Goal: Task Accomplishment & Management: Use online tool/utility

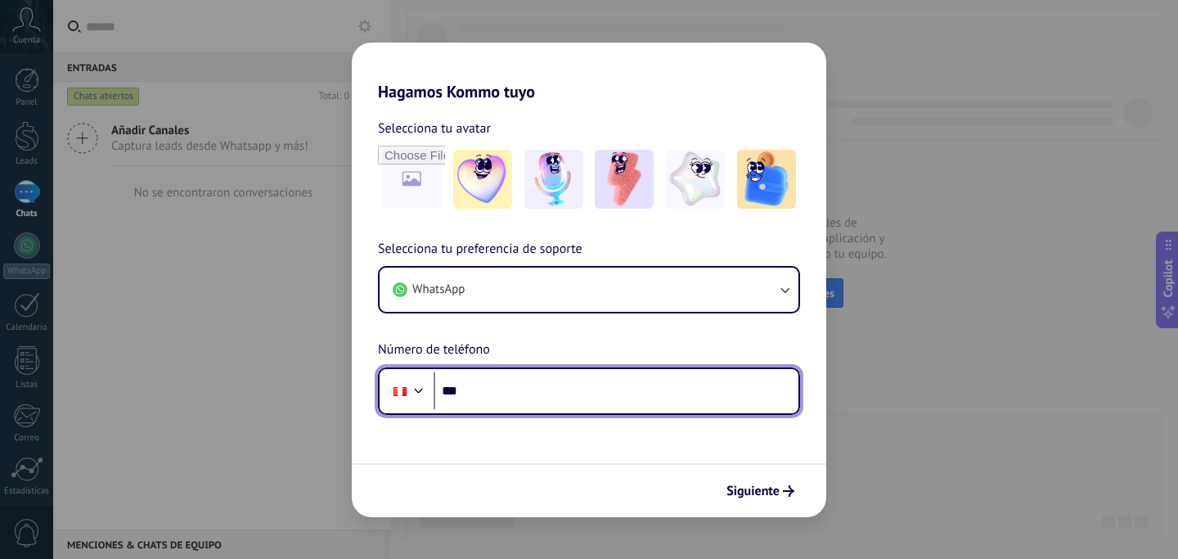
click at [511, 400] on input "***" at bounding box center [616, 391] width 365 height 38
click at [549, 379] on input "***" at bounding box center [616, 391] width 365 height 38
type input "**********"
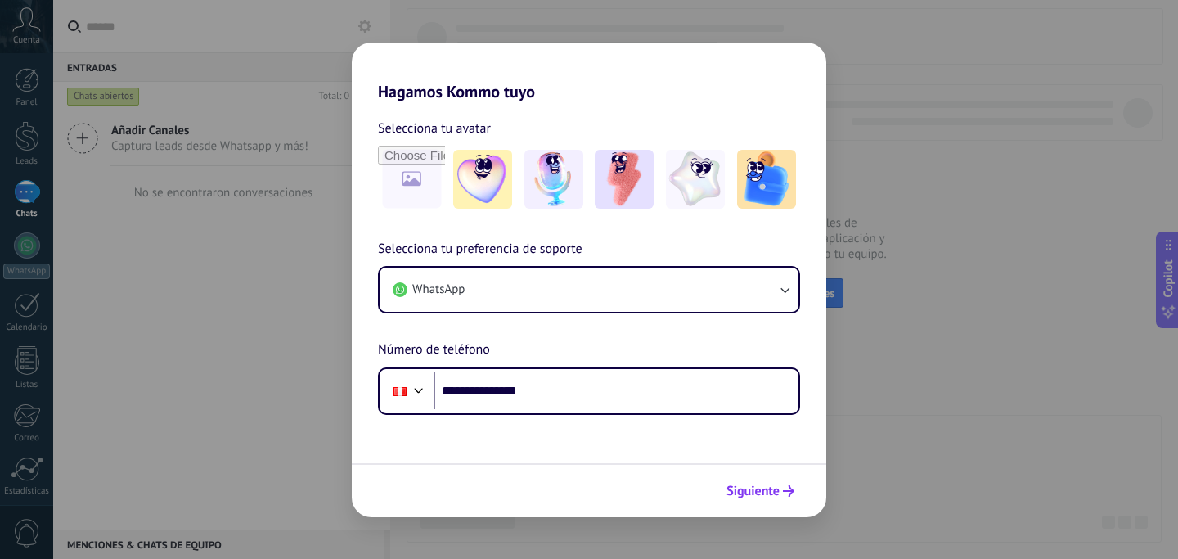
click at [758, 499] on button "Siguiente" at bounding box center [760, 491] width 83 height 28
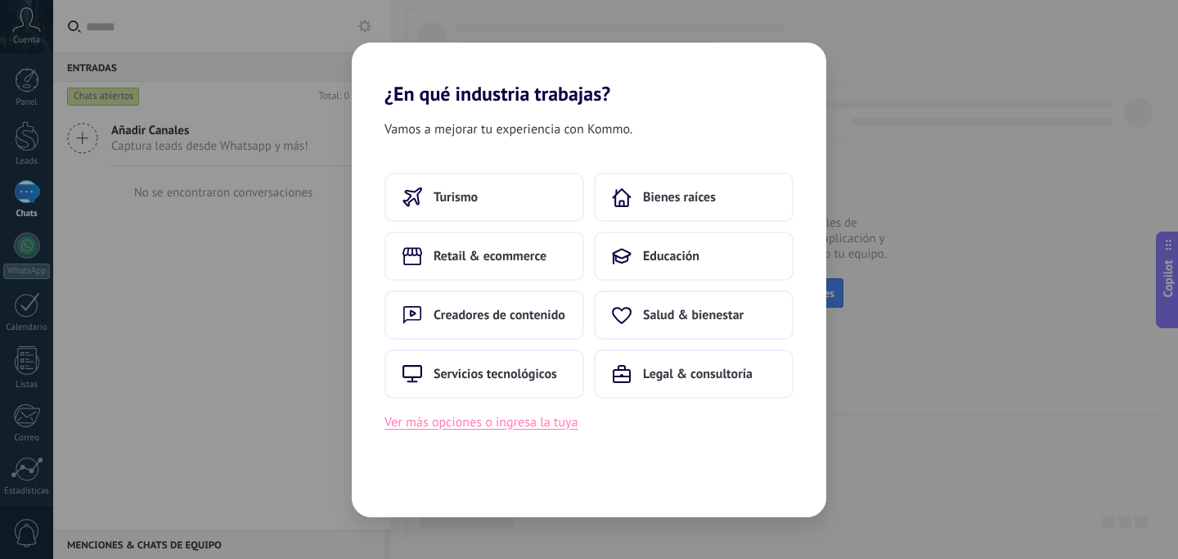
click at [516, 430] on button "Ver más opciones o ingresa la tuya" at bounding box center [481, 422] width 193 height 21
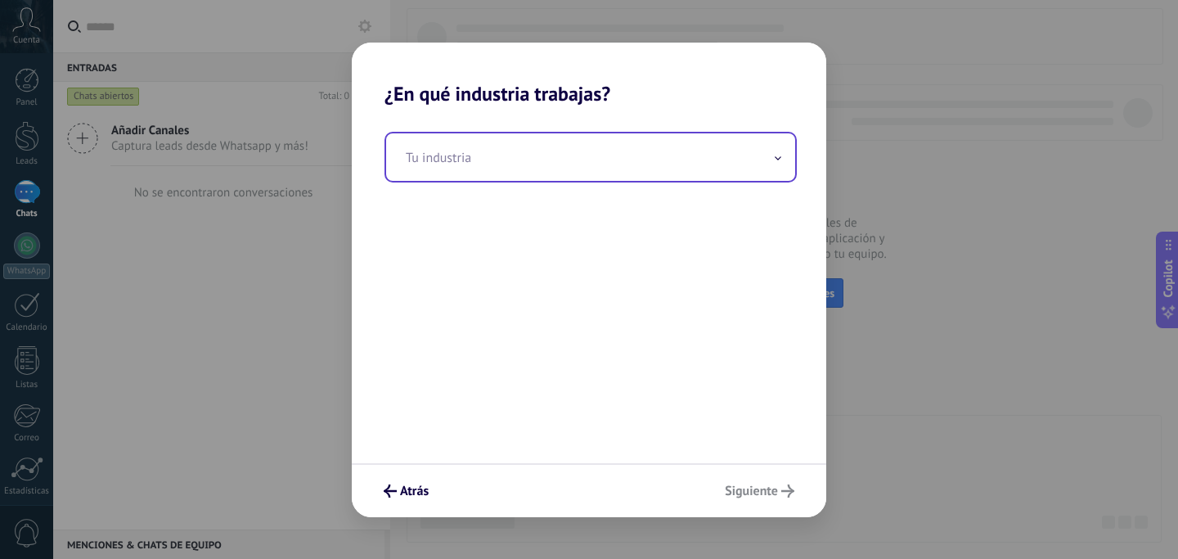
click at [542, 169] on input "text" at bounding box center [590, 156] width 409 height 47
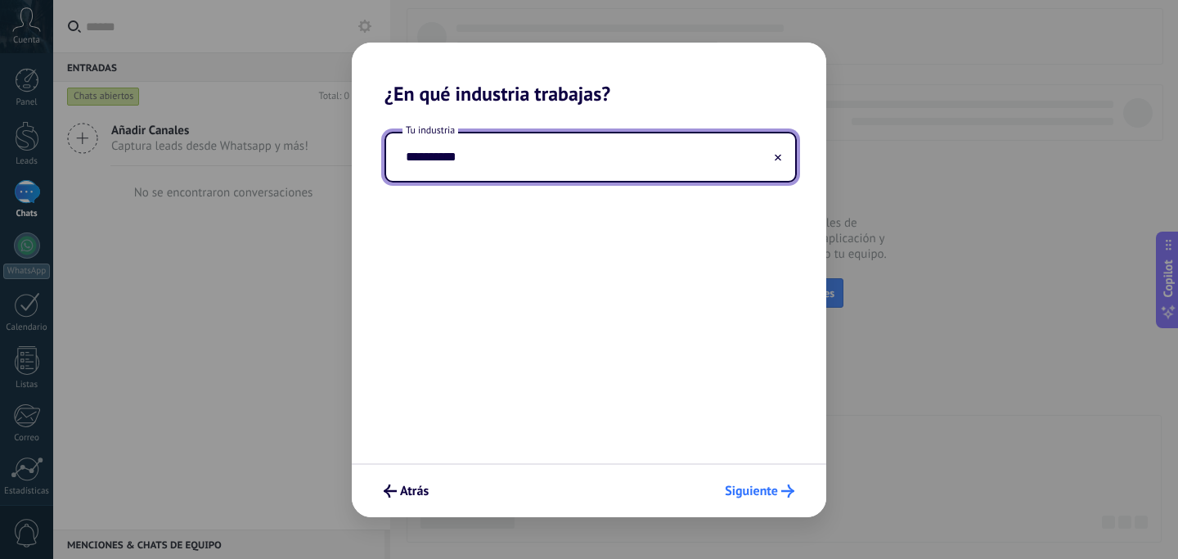
type input "**********"
click at [766, 499] on button "Siguiente" at bounding box center [760, 491] width 84 height 28
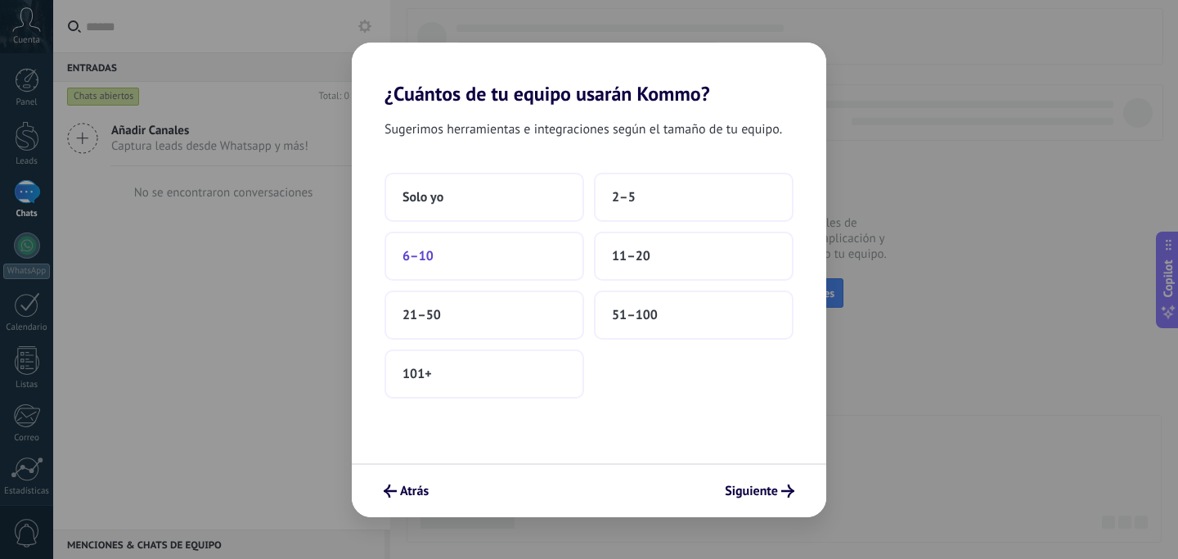
click at [530, 261] on button "6–10" at bounding box center [485, 256] width 200 height 49
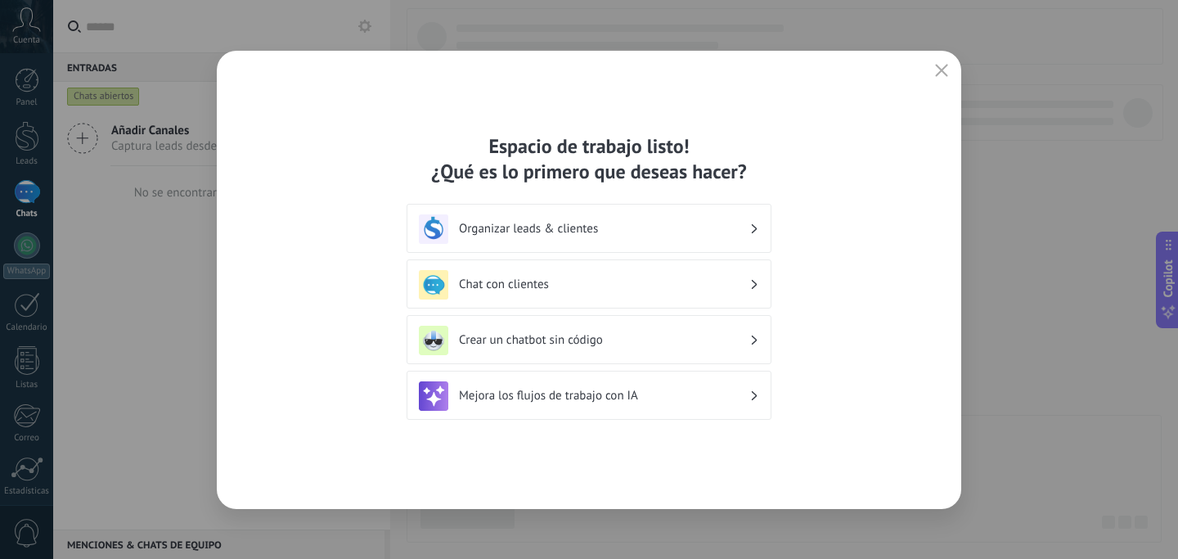
click at [659, 236] on h3 "Organizar leads & clientes" at bounding box center [604, 229] width 290 height 16
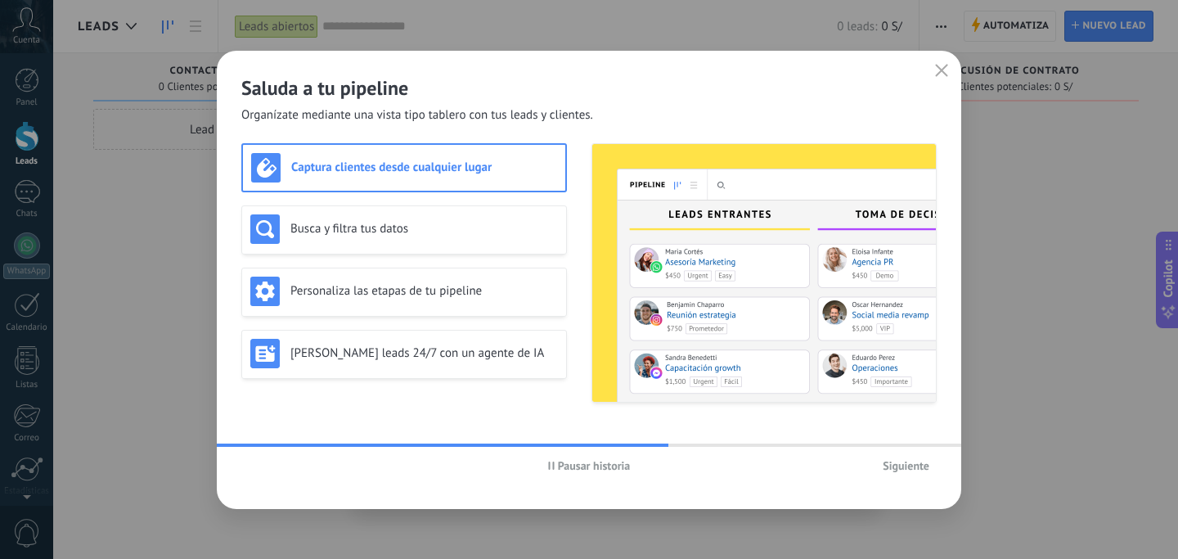
click at [918, 465] on span "Siguiente" at bounding box center [906, 465] width 47 height 11
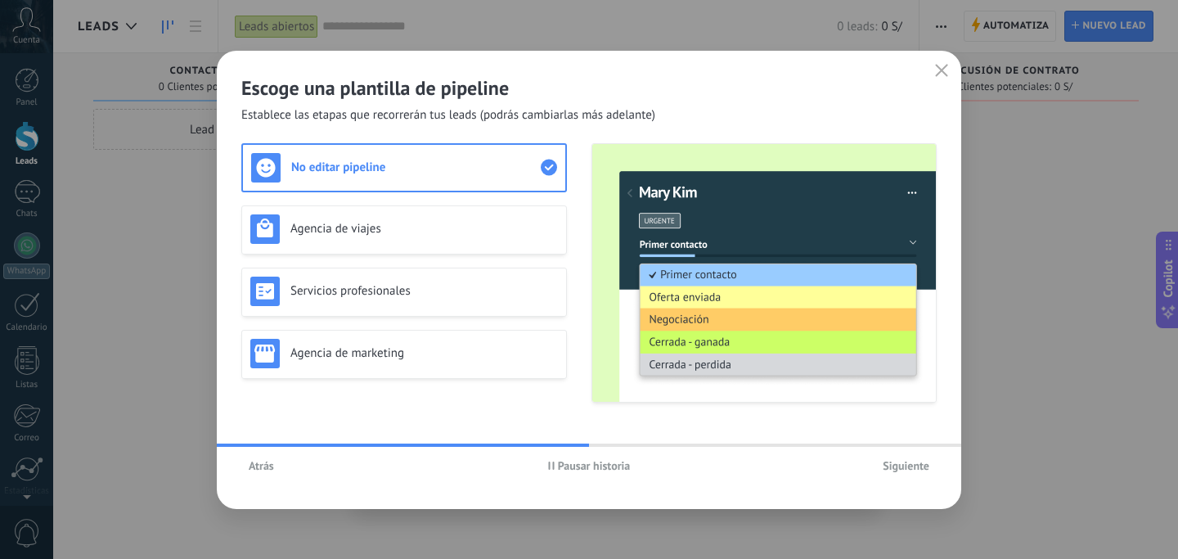
click at [918, 465] on span "Siguiente" at bounding box center [906, 465] width 47 height 11
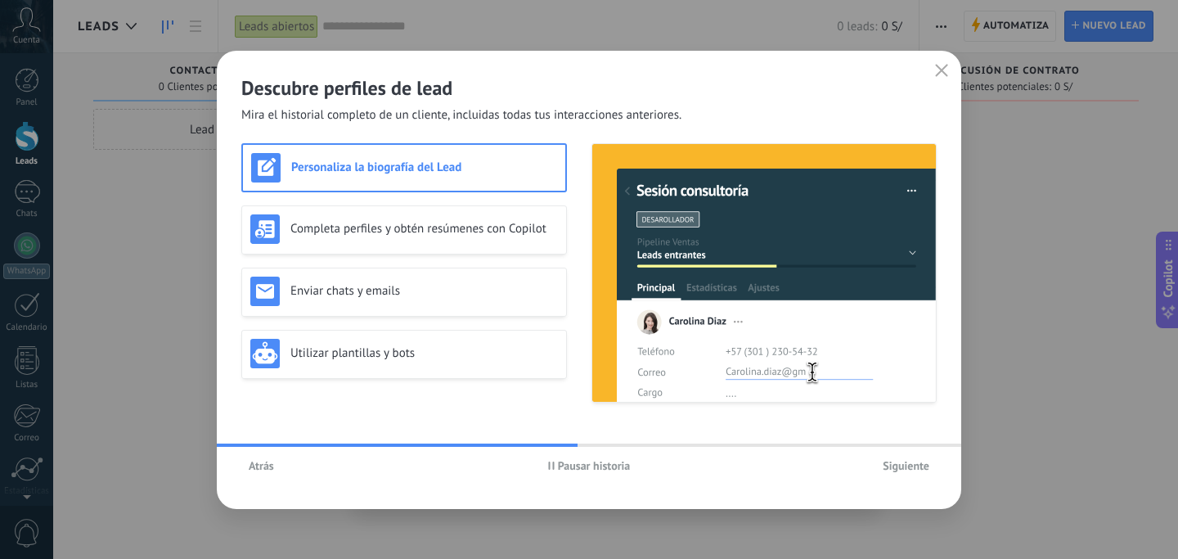
click at [918, 465] on span "Siguiente" at bounding box center [906, 465] width 47 height 11
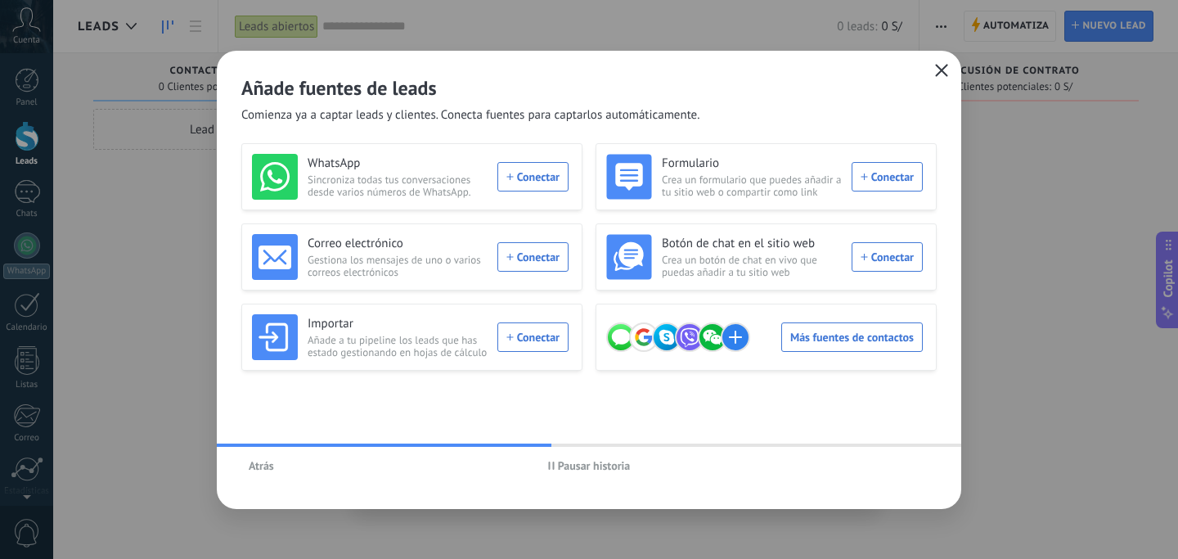
click at [941, 76] on span "button" at bounding box center [941, 71] width 13 height 15
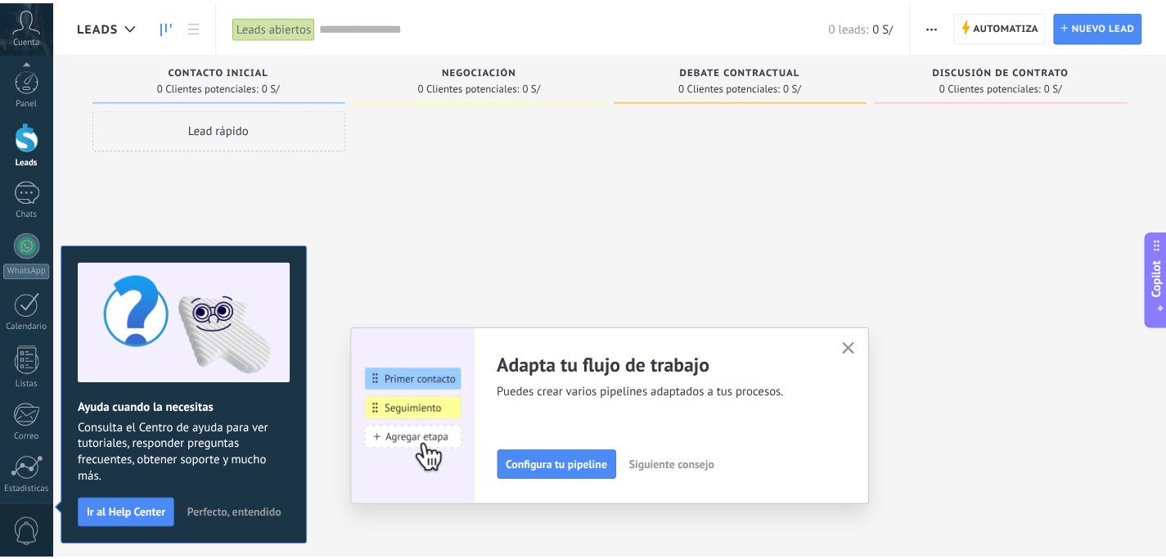
scroll to position [122, 0]
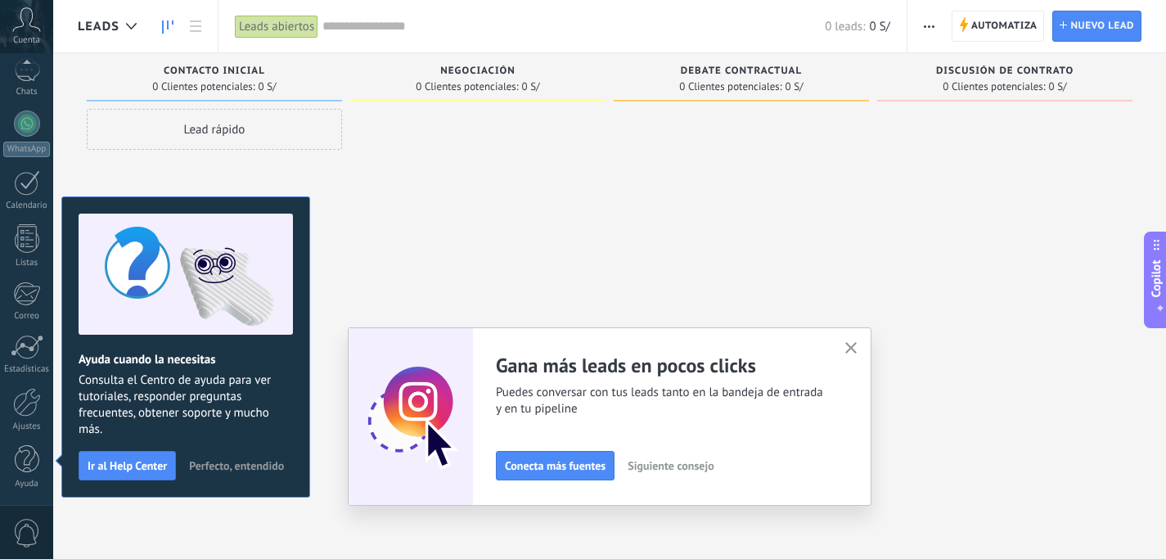
click at [853, 351] on use "button" at bounding box center [851, 348] width 12 height 12
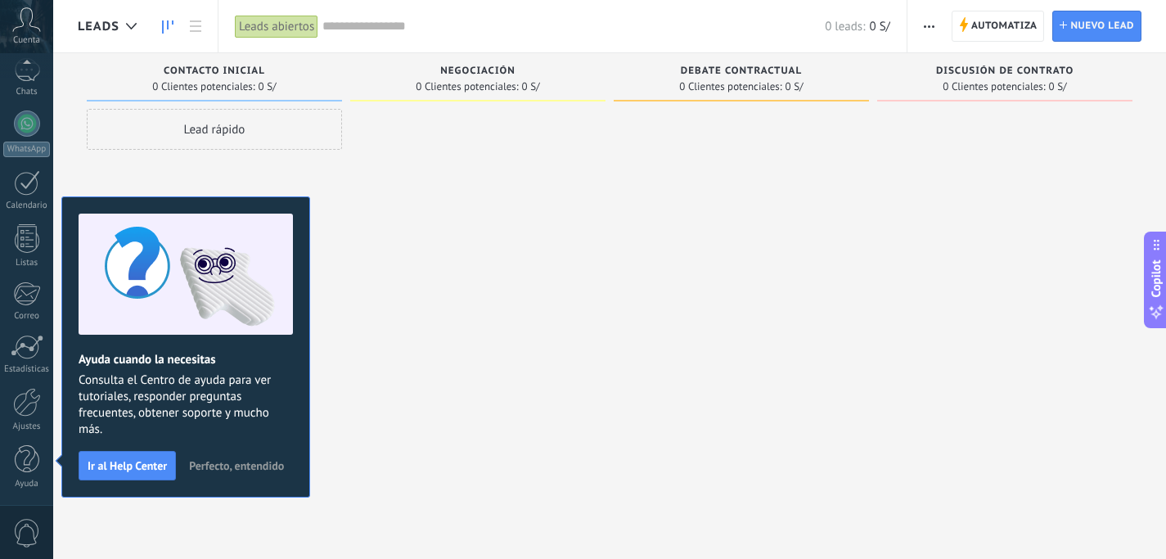
click at [223, 463] on span "Perfecto, entendido" at bounding box center [236, 465] width 95 height 11
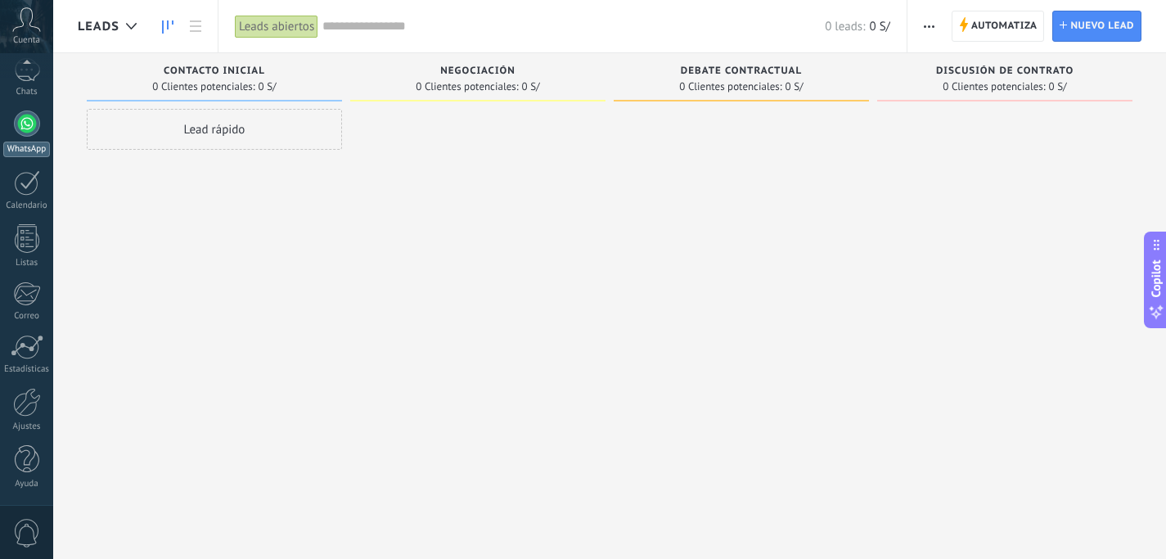
click at [32, 118] on div at bounding box center [27, 123] width 26 height 26
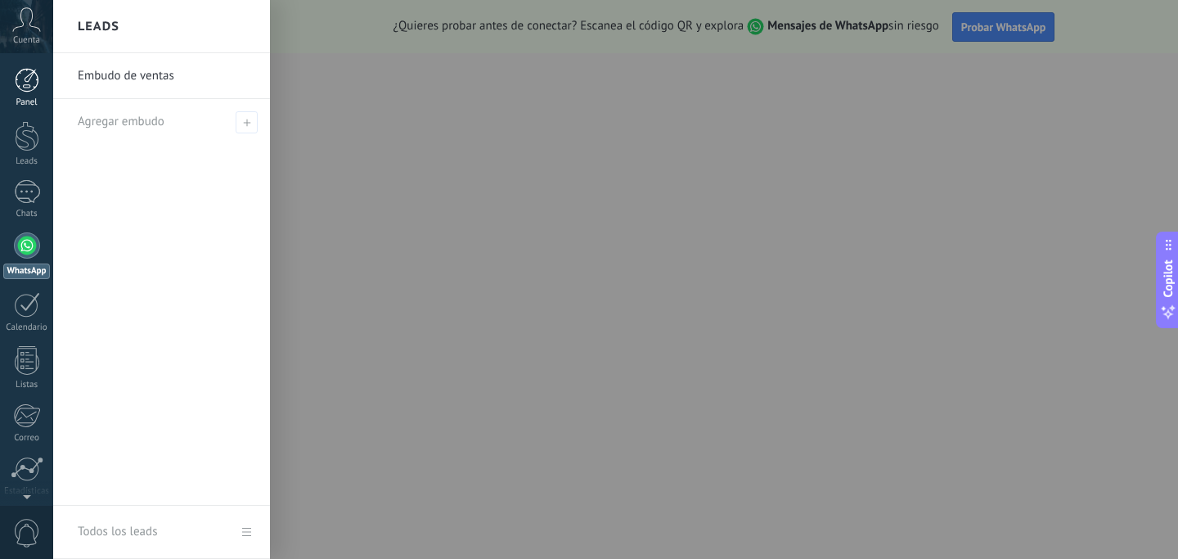
click at [34, 80] on div at bounding box center [27, 80] width 25 height 25
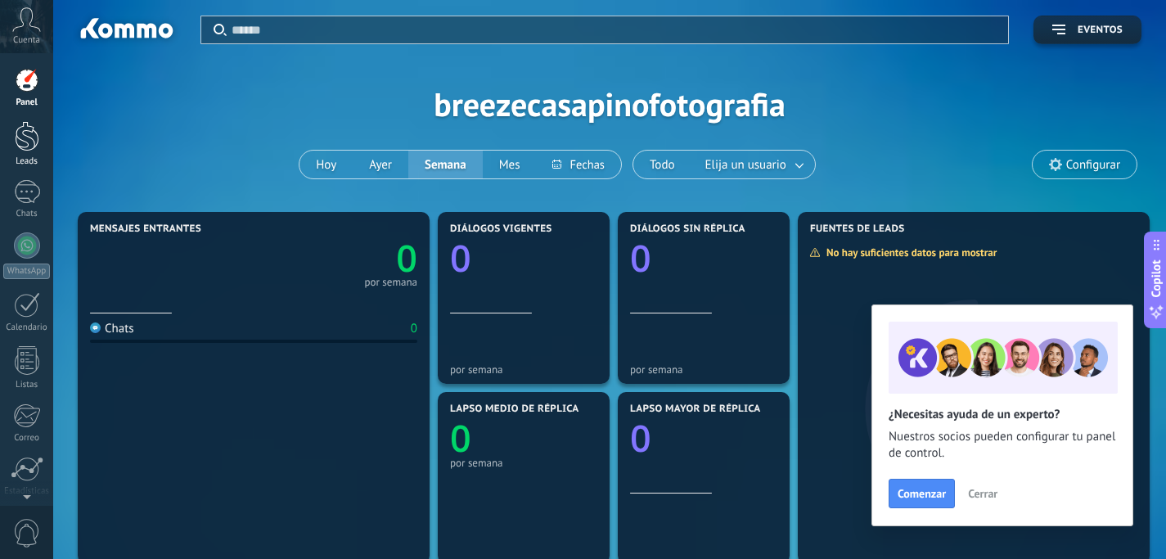
click at [28, 142] on div at bounding box center [27, 136] width 25 height 30
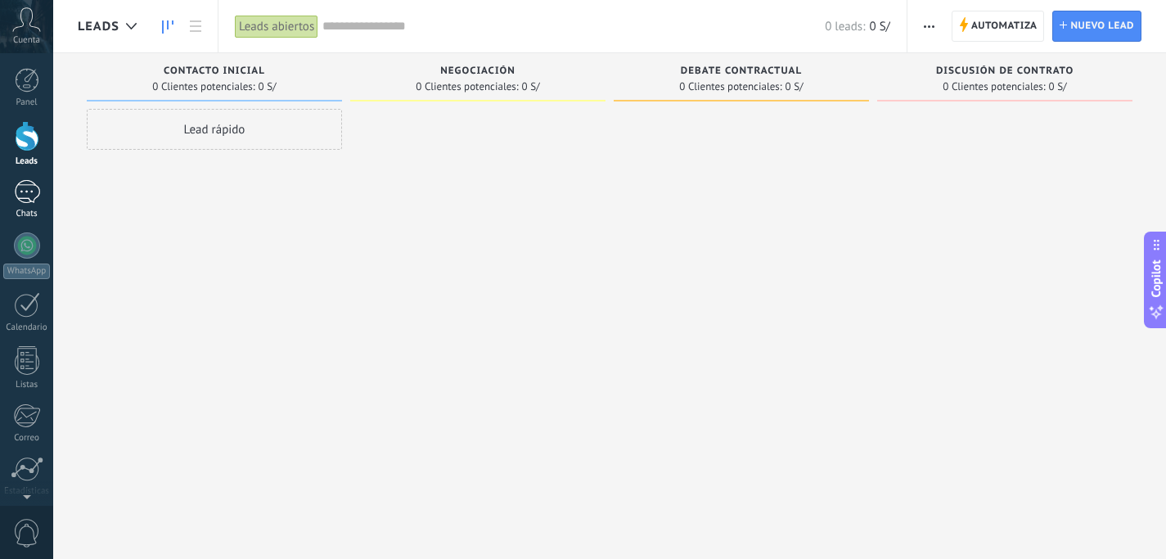
click at [26, 187] on div at bounding box center [27, 192] width 26 height 24
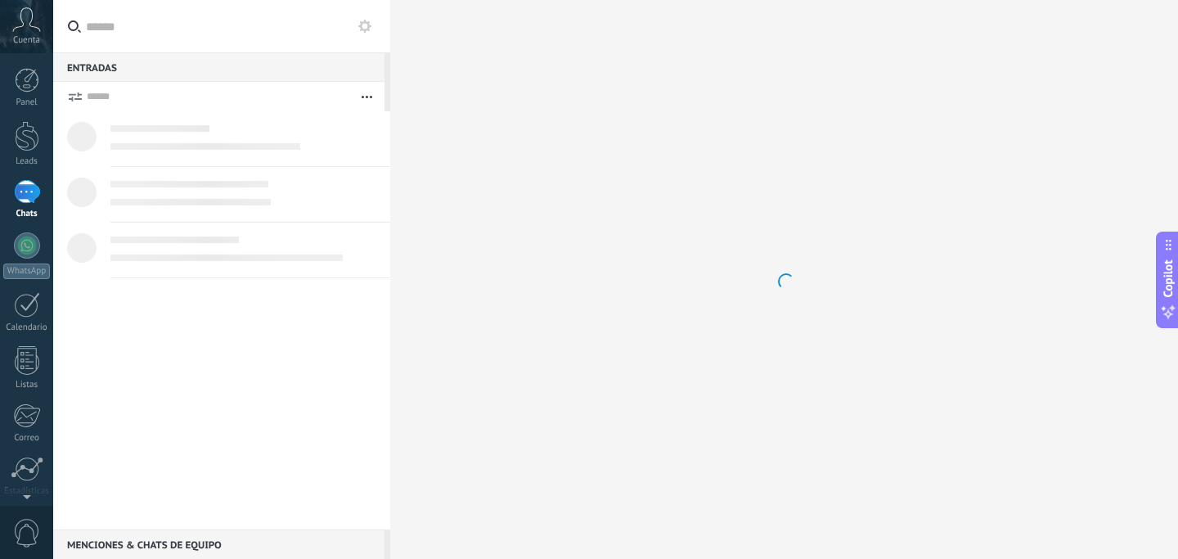
click at [26, 187] on div at bounding box center [27, 192] width 26 height 24
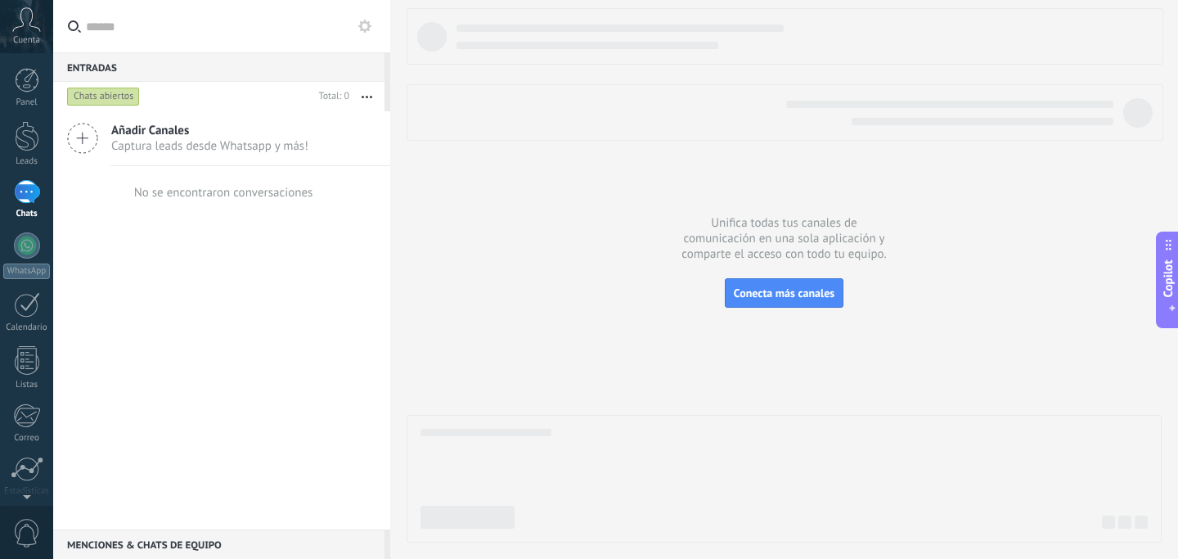
click at [119, 95] on div "Chats abiertos" at bounding box center [103, 97] width 73 height 20
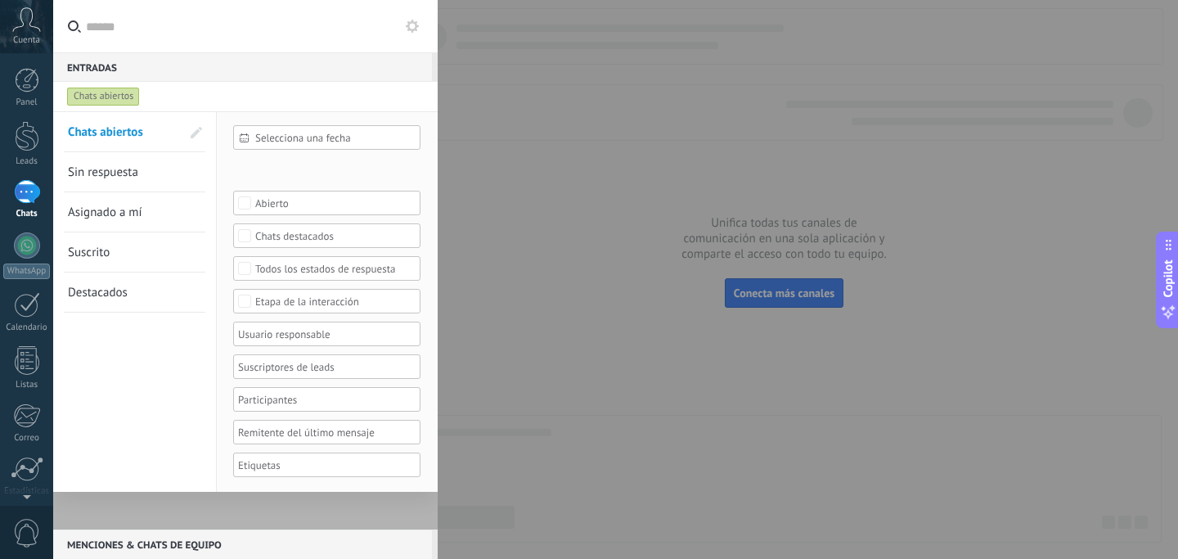
click at [507, 114] on div at bounding box center [589, 279] width 1178 height 559
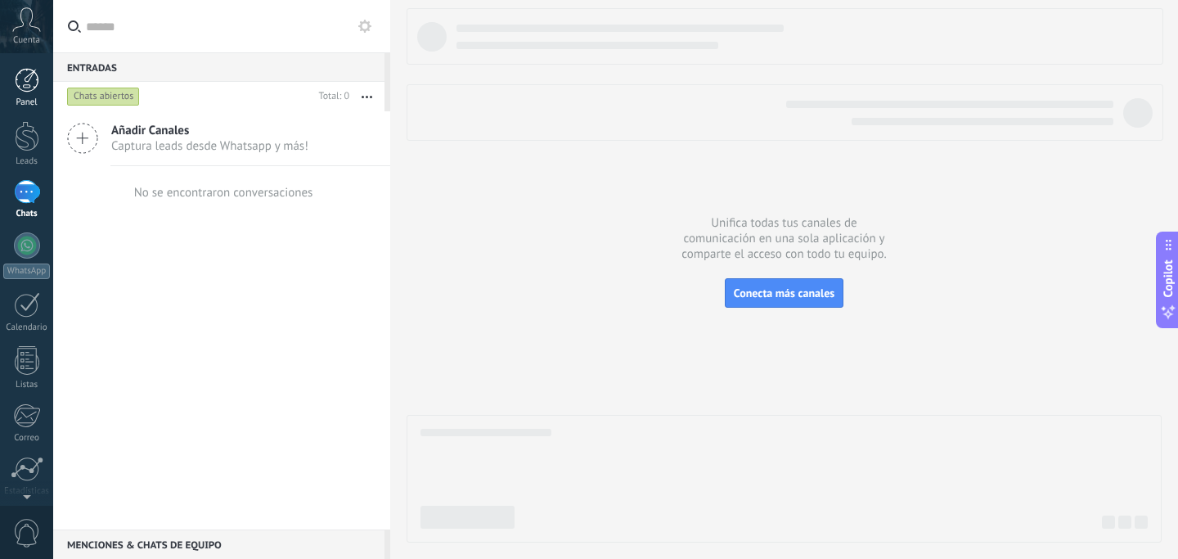
click at [34, 101] on div "Panel" at bounding box center [26, 102] width 47 height 11
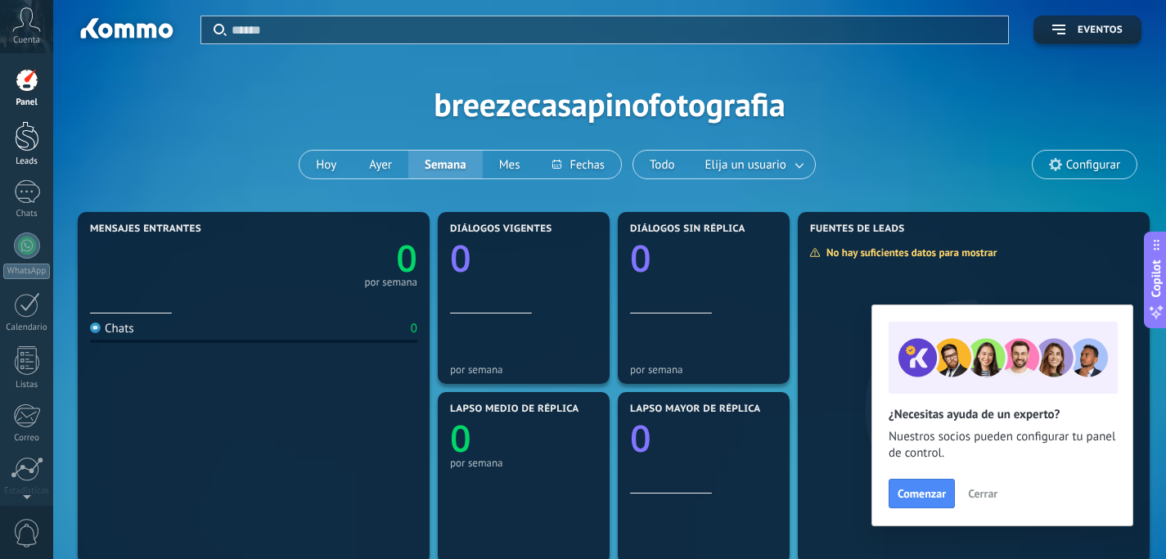
click at [39, 143] on link "Leads" at bounding box center [26, 144] width 53 height 46
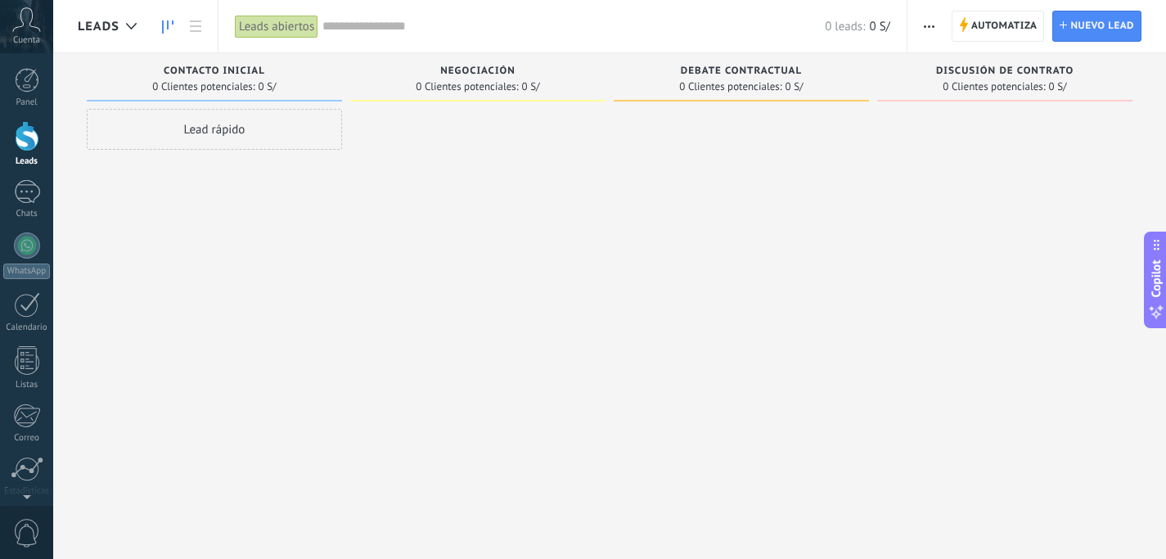
click at [259, 137] on div "Lead rápido" at bounding box center [214, 129] width 255 height 41
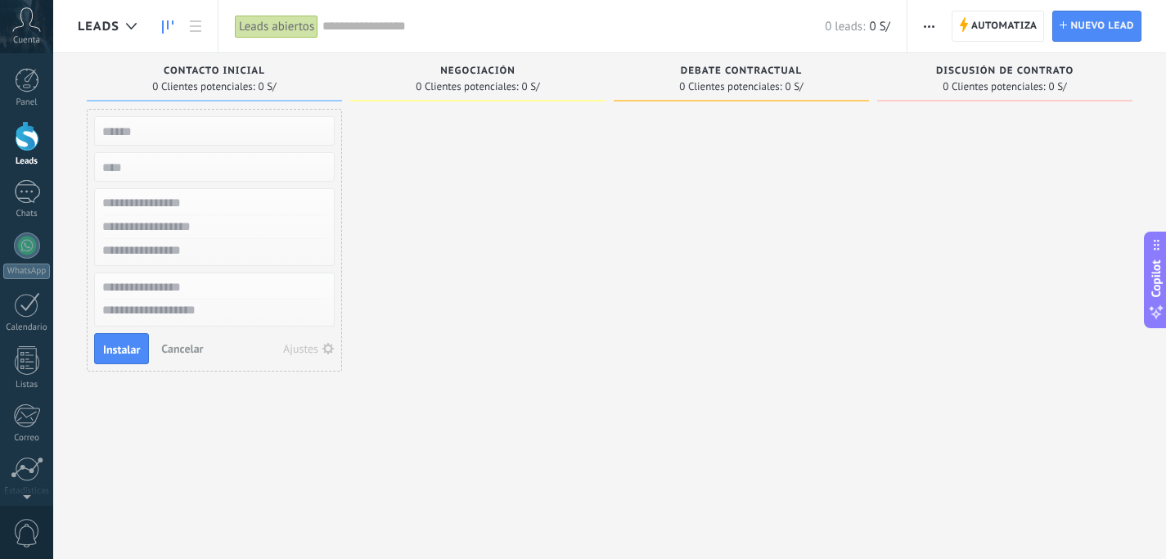
click at [491, 221] on div at bounding box center [477, 281] width 255 height 345
click at [568, 230] on div at bounding box center [477, 281] width 255 height 345
click at [30, 247] on div at bounding box center [27, 245] width 26 height 26
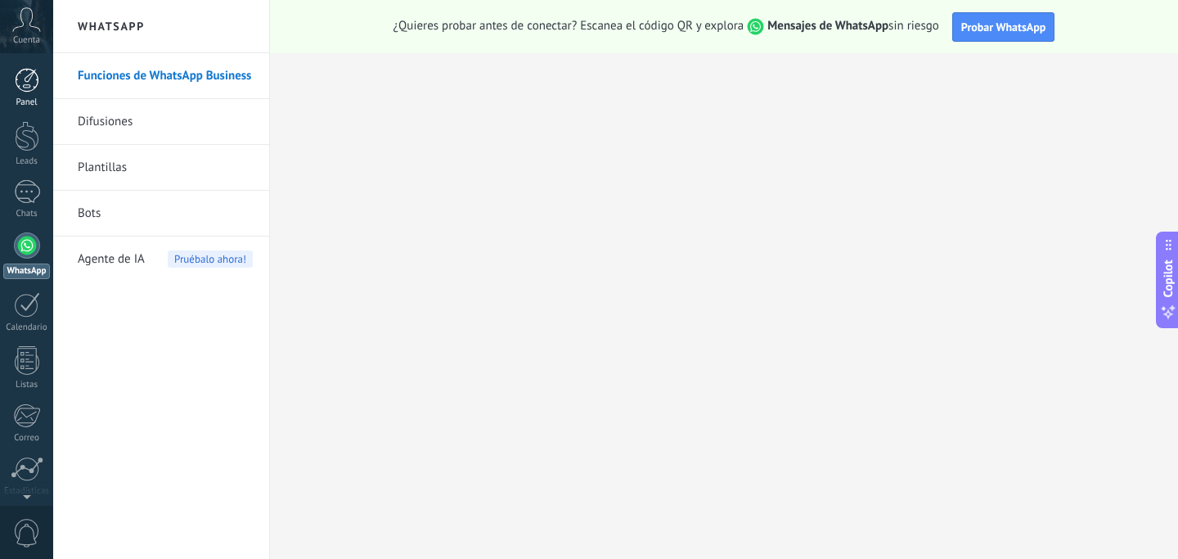
click at [29, 76] on div at bounding box center [27, 80] width 25 height 25
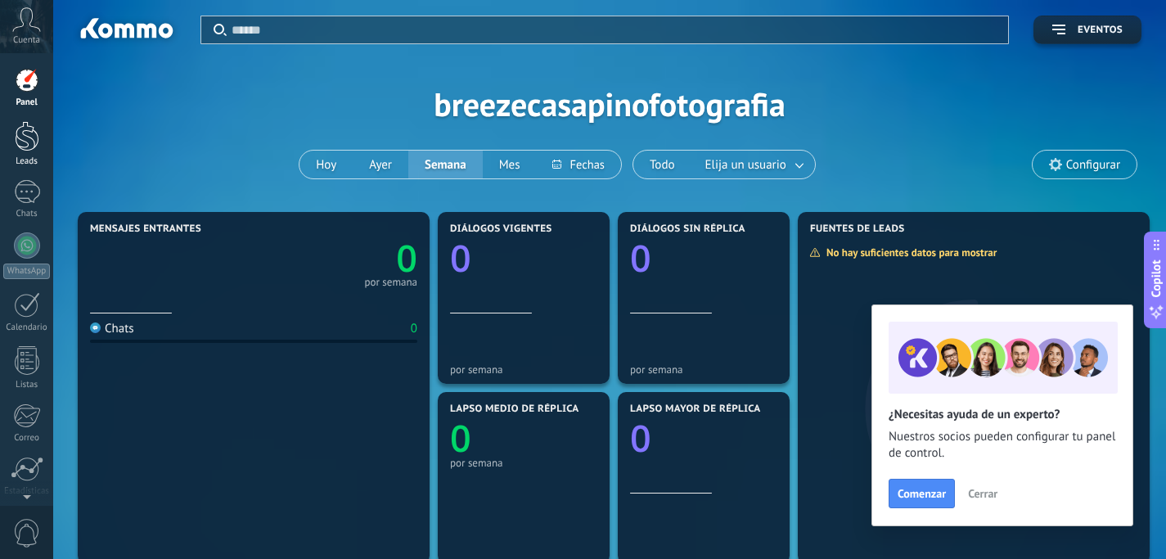
click at [25, 142] on div at bounding box center [27, 136] width 25 height 30
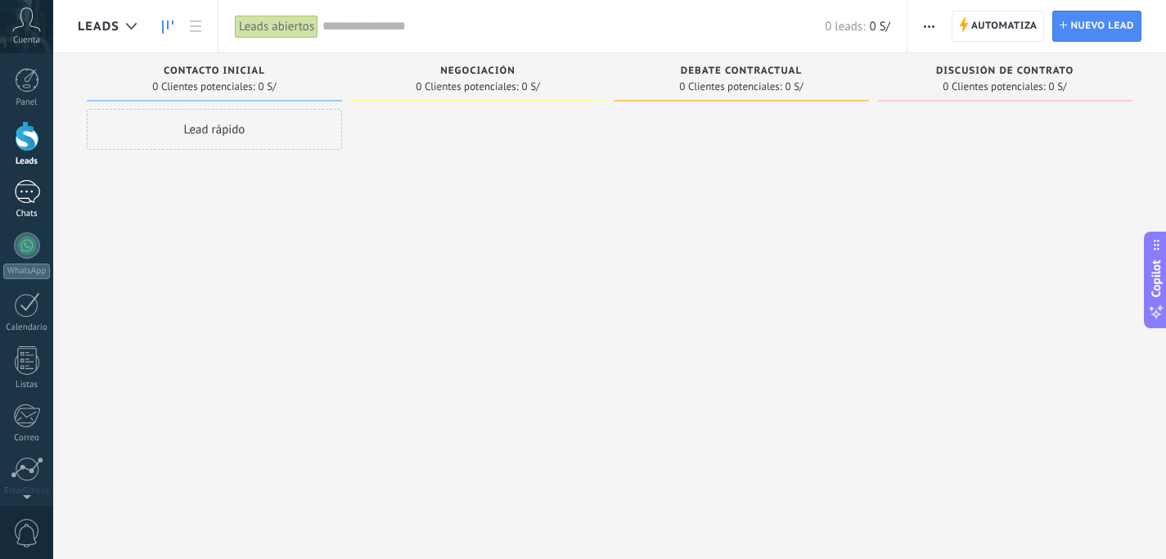
click at [25, 190] on div at bounding box center [27, 192] width 26 height 24
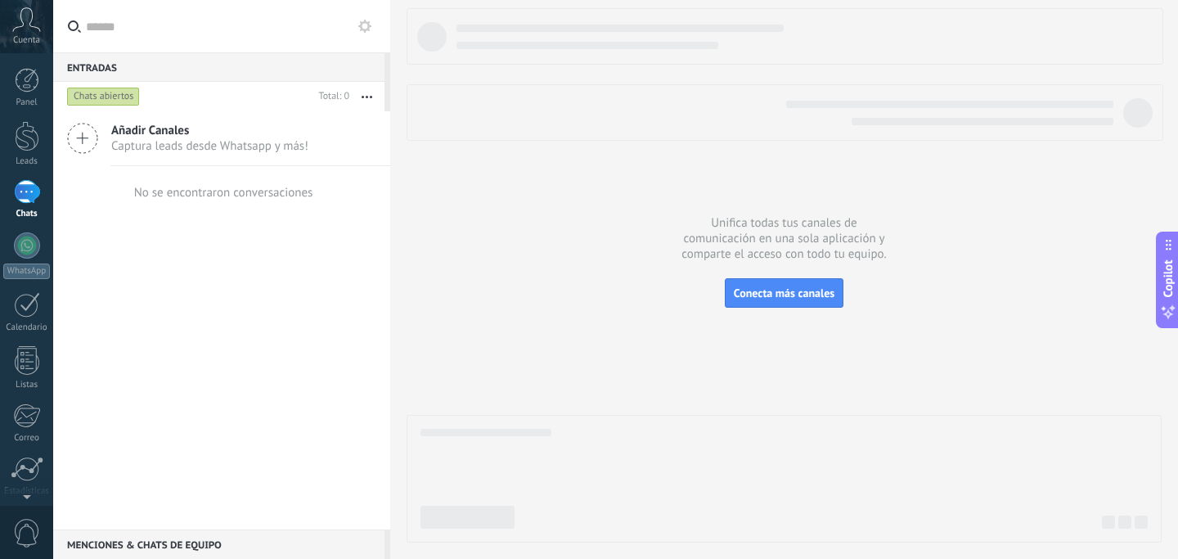
click at [112, 90] on div "Chats abiertos" at bounding box center [103, 97] width 73 height 20
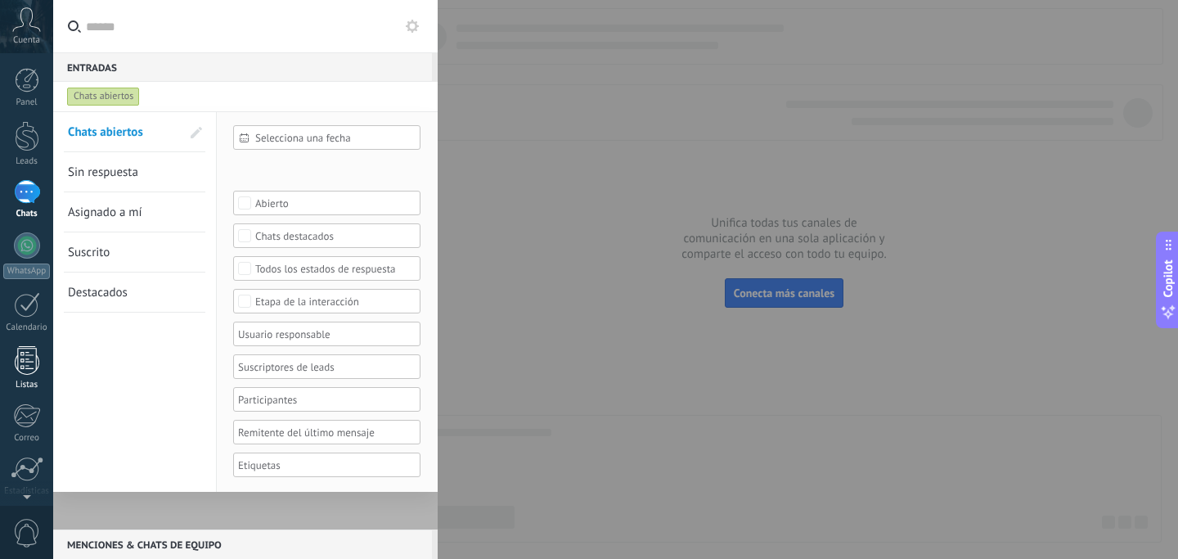
click at [28, 364] on div at bounding box center [27, 360] width 25 height 29
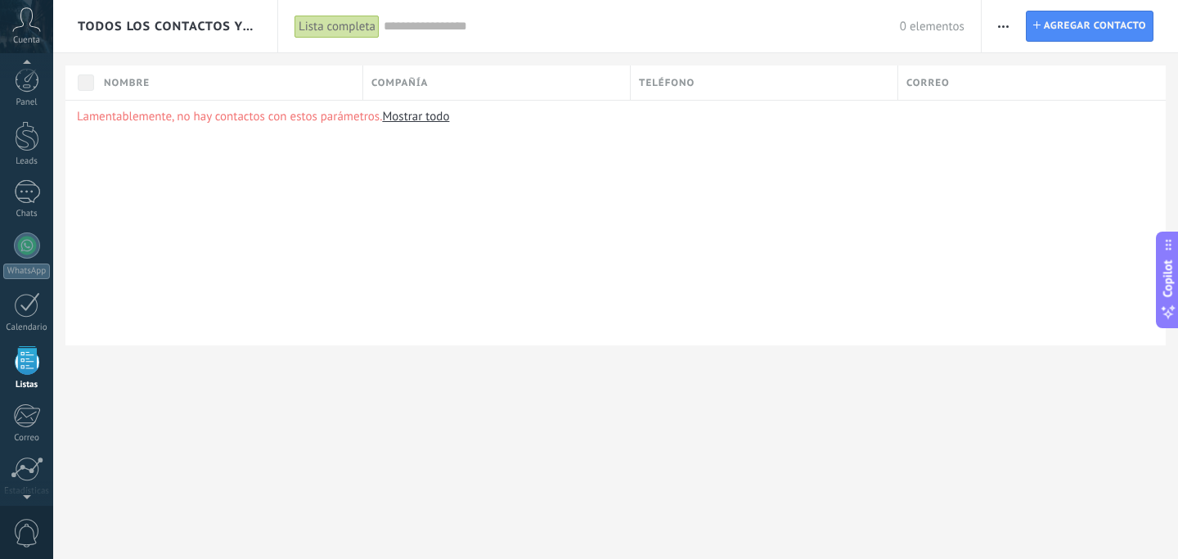
scroll to position [101, 0]
click at [112, 142] on div "Lamentablemente, no hay contactos con estos parámetros. Mostrar todo" at bounding box center [615, 222] width 1100 height 245
click at [25, 35] on span "Cuenta" at bounding box center [26, 40] width 27 height 11
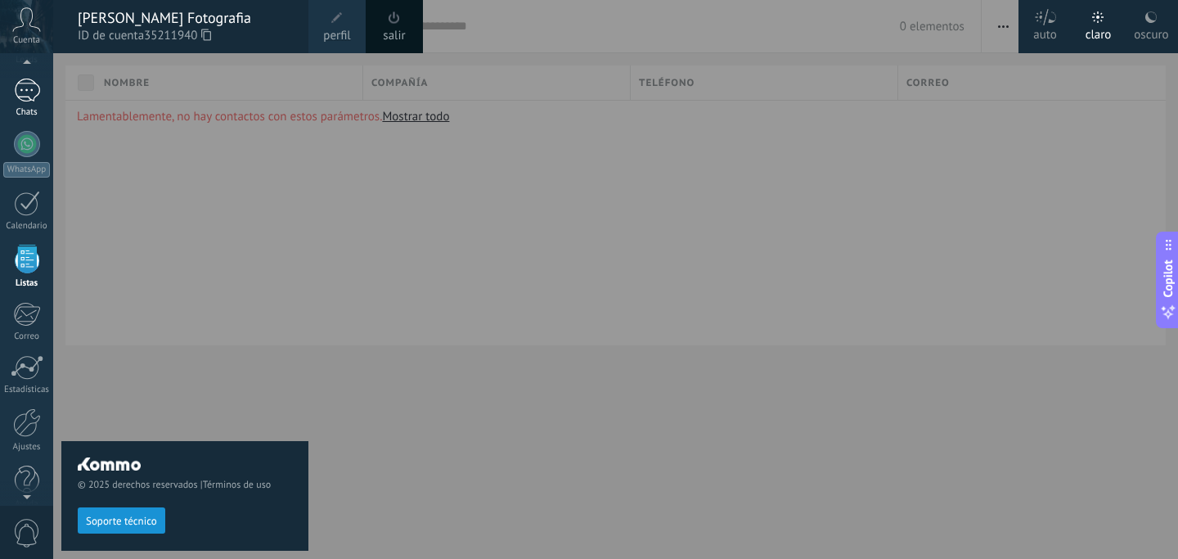
click at [31, 95] on div at bounding box center [27, 91] width 26 height 24
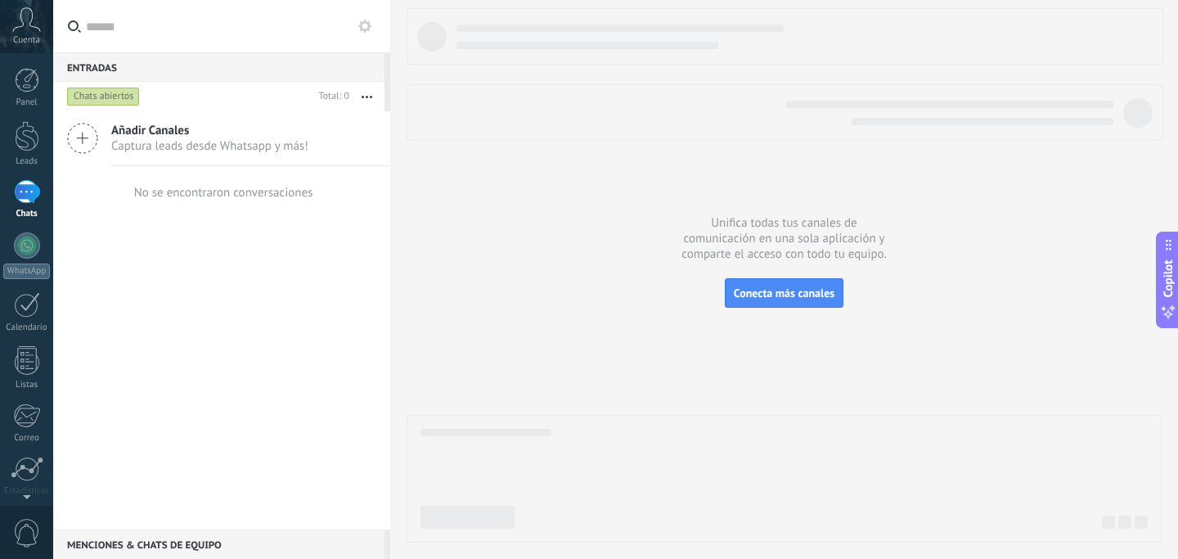
click at [29, 29] on icon at bounding box center [26, 19] width 29 height 25
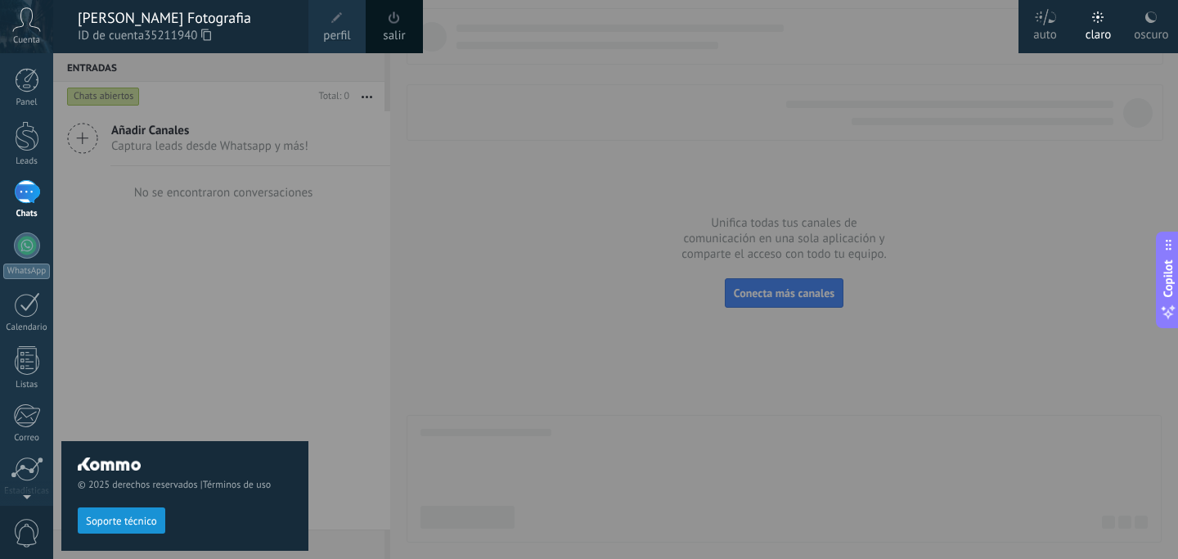
click at [21, 190] on div at bounding box center [27, 192] width 26 height 24
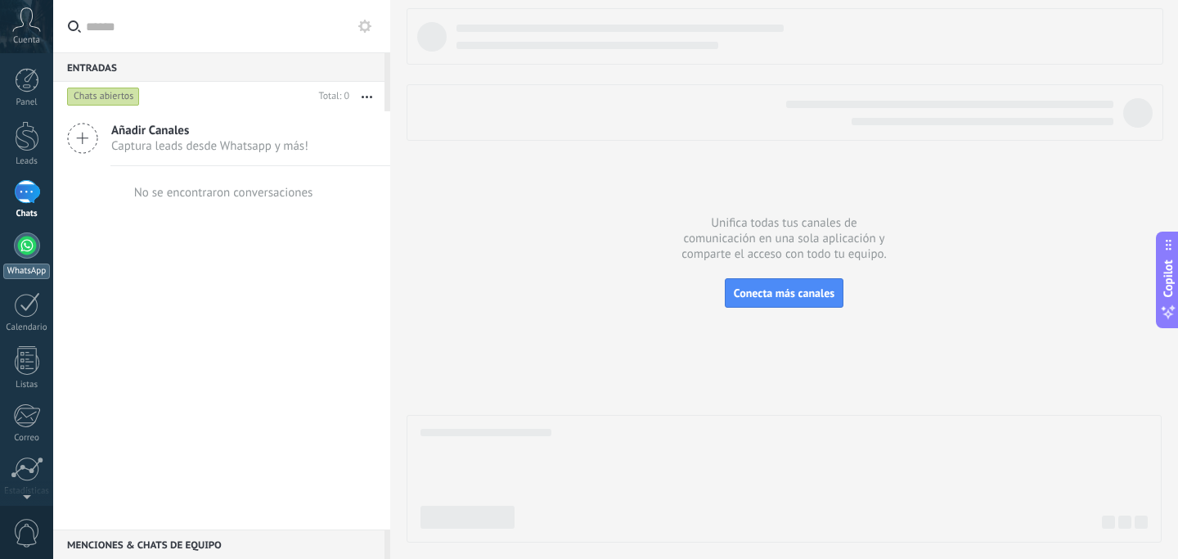
click at [18, 267] on div "WhatsApp" at bounding box center [26, 271] width 47 height 16
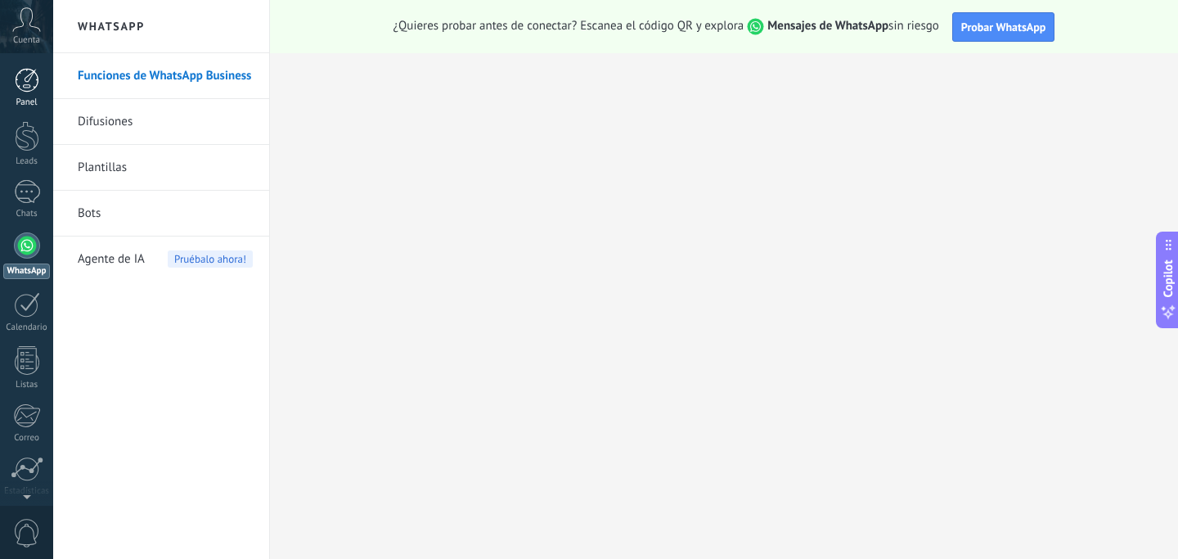
click at [33, 75] on div at bounding box center [27, 80] width 25 height 25
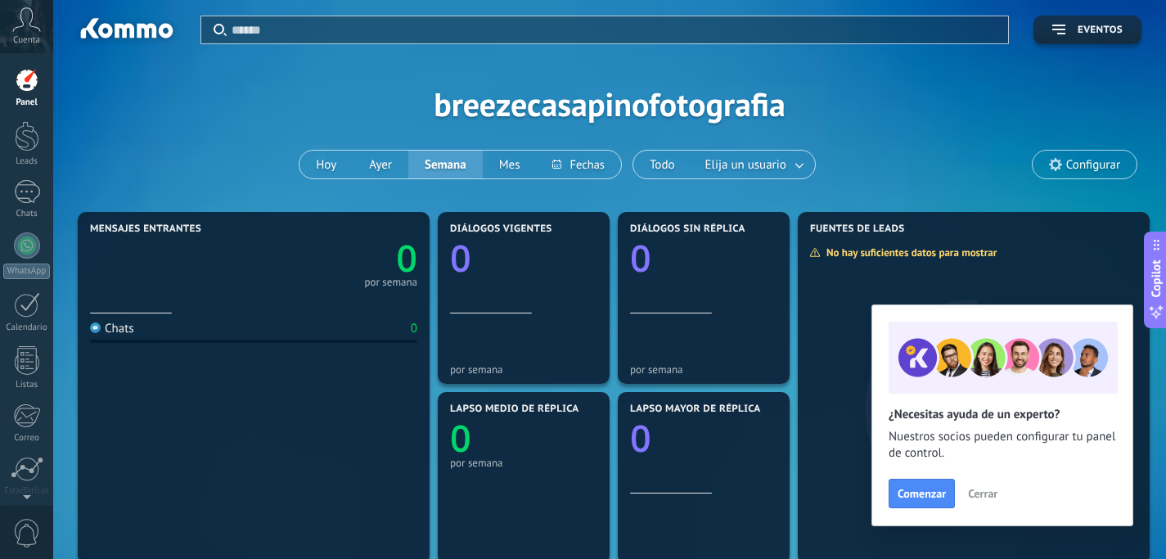
click at [25, 25] on icon at bounding box center [26, 19] width 29 height 25
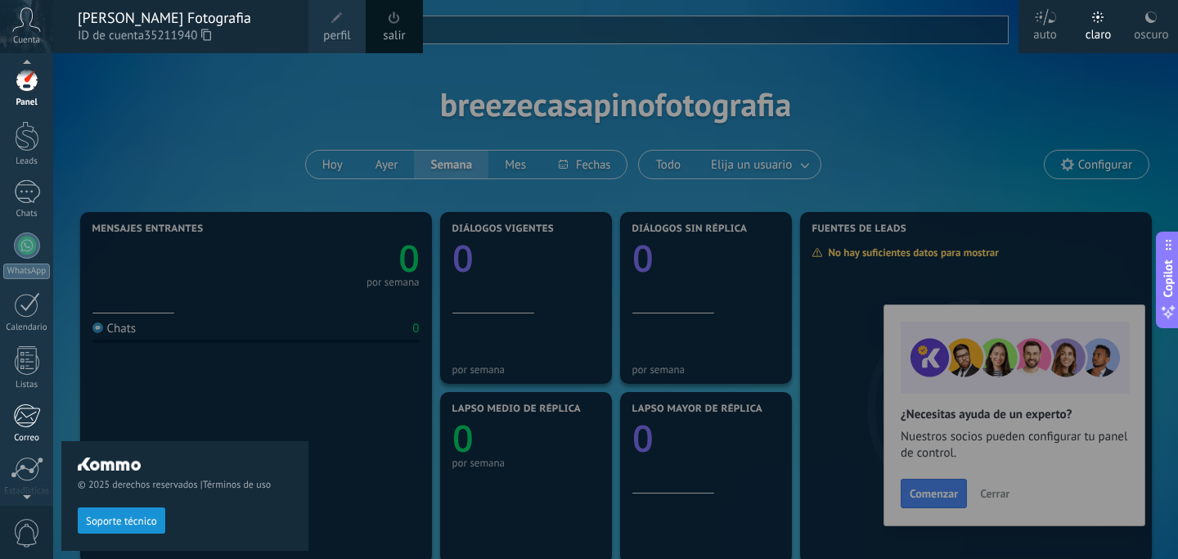
scroll to position [22, 0]
click at [31, 329] on div at bounding box center [27, 338] width 25 height 29
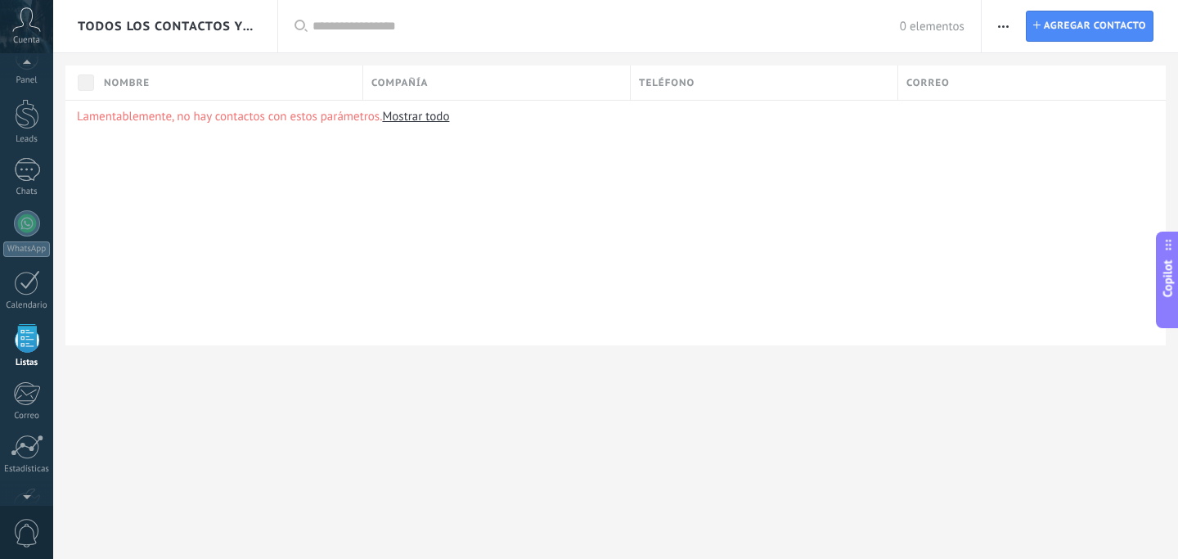
scroll to position [101, 0]
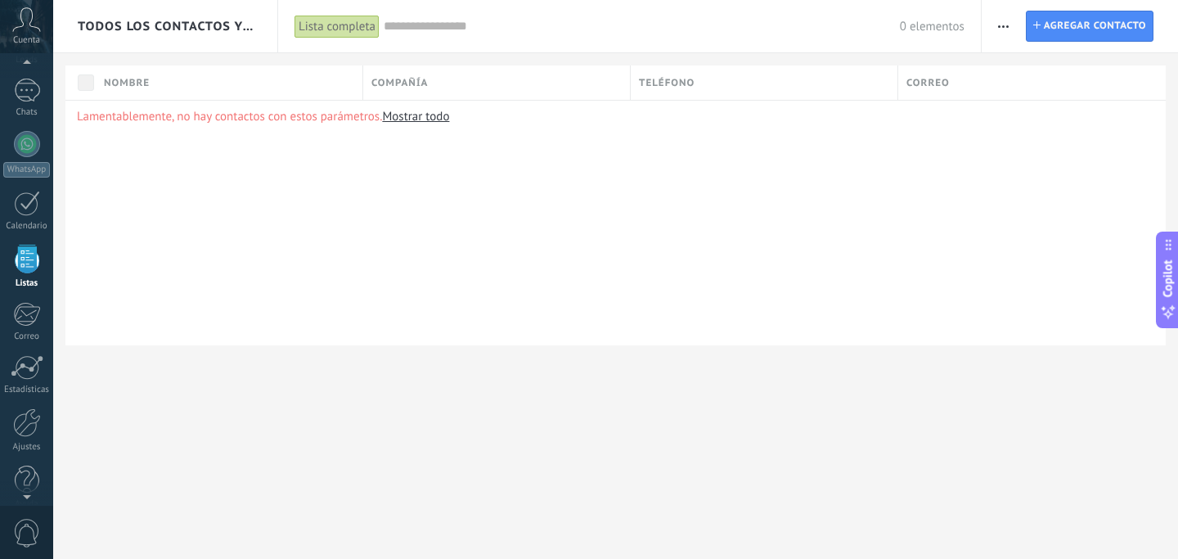
click at [25, 20] on icon at bounding box center [26, 19] width 29 height 25
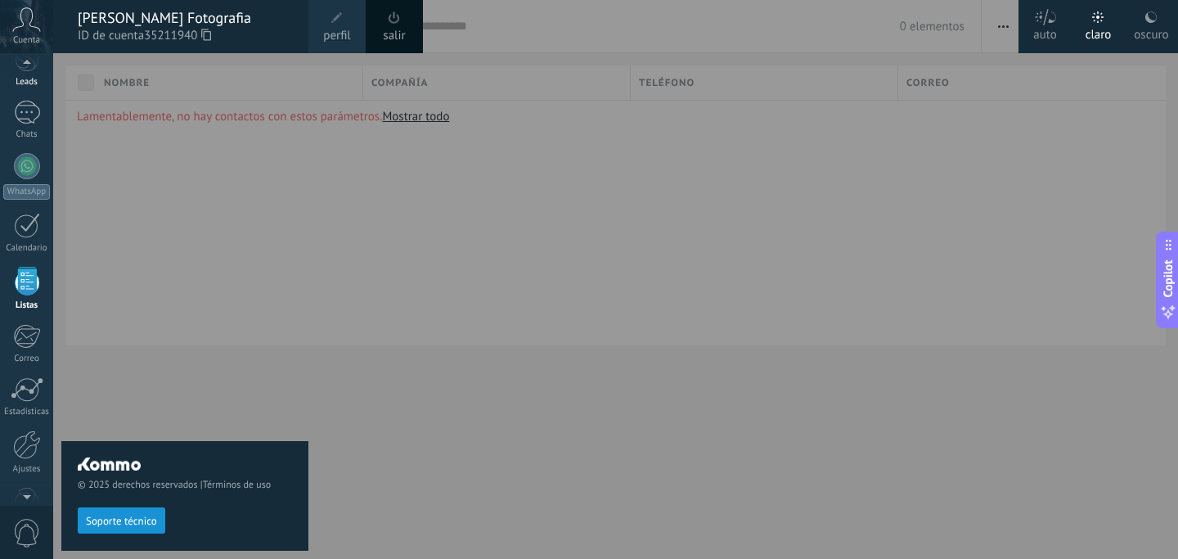
scroll to position [72, 0]
click at [24, 109] on div at bounding box center [27, 120] width 26 height 24
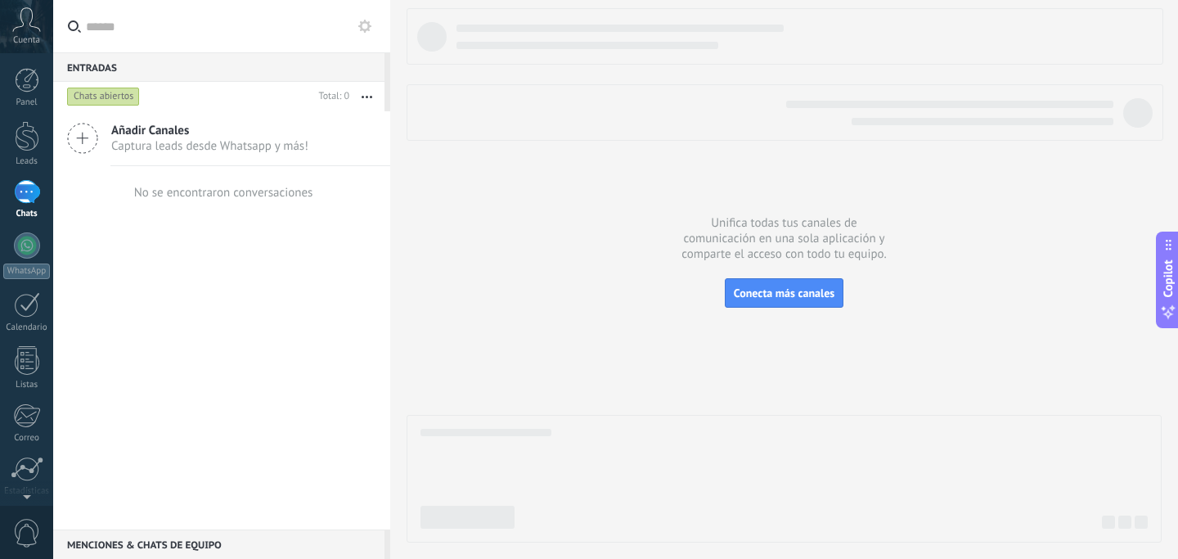
click at [111, 90] on div "Chats abiertos" at bounding box center [103, 97] width 73 height 20
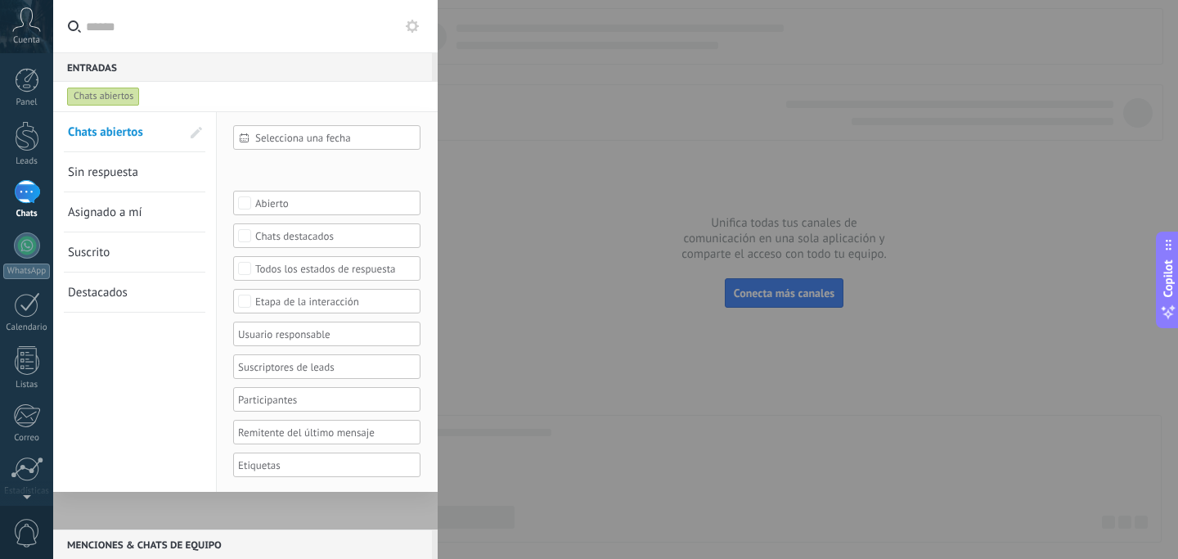
click at [412, 27] on icon at bounding box center [412, 26] width 13 height 13
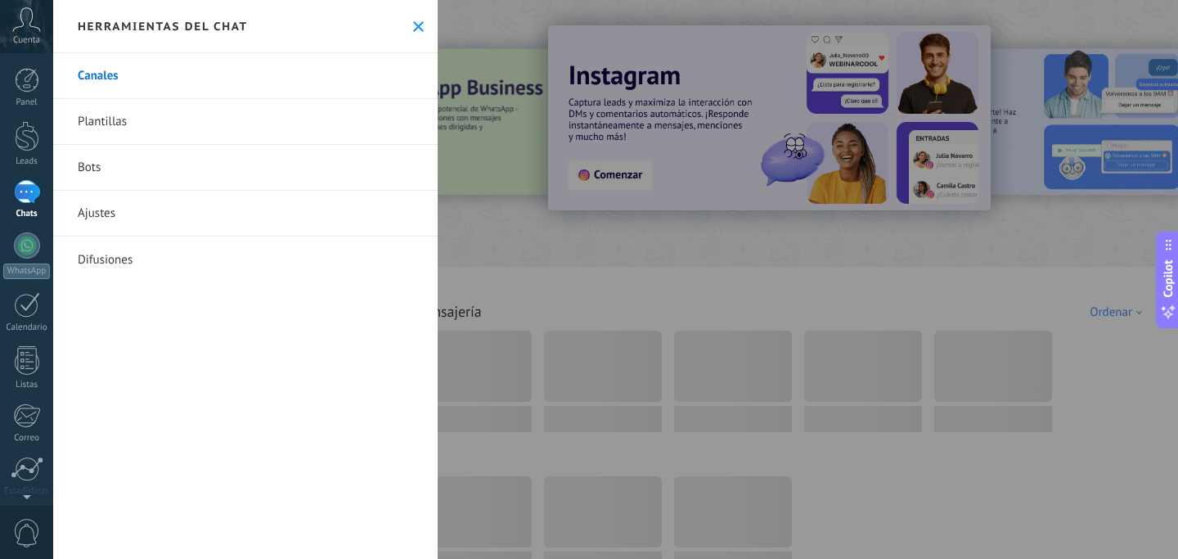
click at [413, 29] on icon at bounding box center [418, 26] width 11 height 11
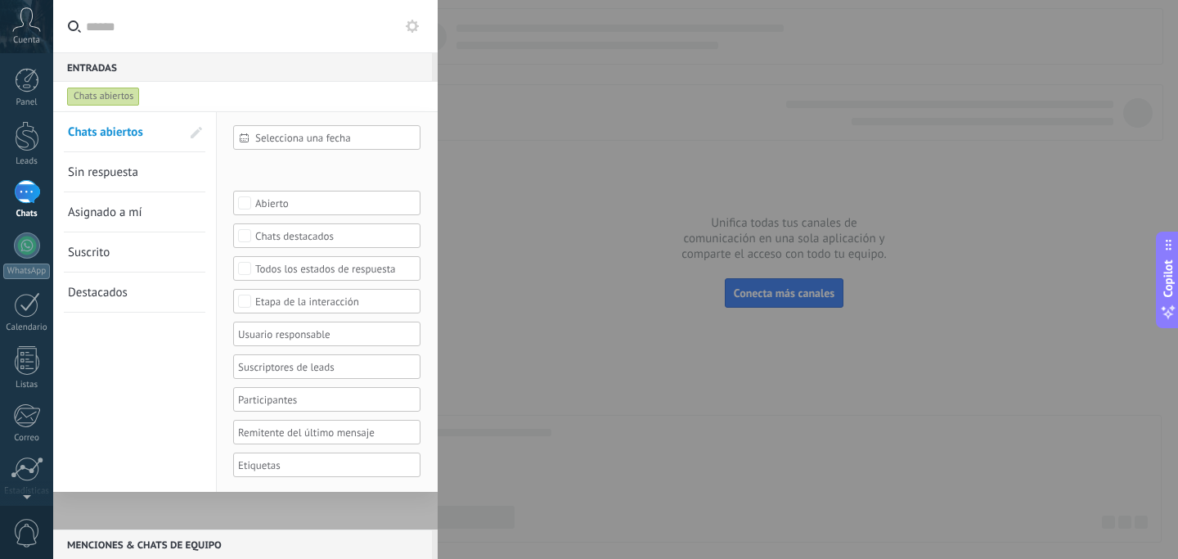
click at [1177, 290] on button "Copilot" at bounding box center [1167, 280] width 23 height 97
